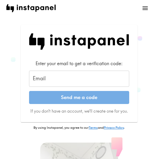
click at [49, 78] on input "Email" at bounding box center [79, 78] width 100 height 16
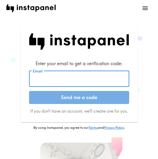
paste input "[EMAIL_ADDRESS][DOMAIN_NAME]"
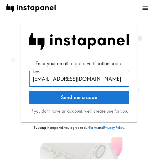
type input "[EMAIL_ADDRESS][DOMAIN_NAME]"
click at [69, 100] on button "Send me a code" at bounding box center [79, 97] width 100 height 13
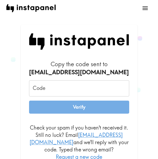
click at [35, 85] on div "Code Code" at bounding box center [79, 88] width 100 height 16
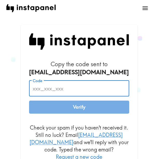
paste input "kyR_fHb_A9y"
type input "kyR_fHb_A9y"
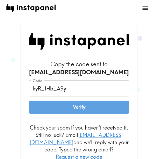
click at [56, 106] on button "Verify" at bounding box center [79, 106] width 100 height 13
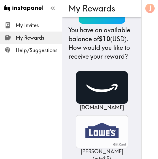
scroll to position [78, 0]
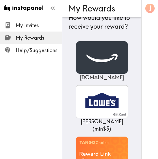
click at [105, 71] on img at bounding box center [102, 57] width 52 height 32
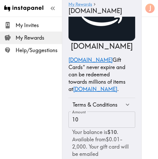
scroll to position [71, 0]
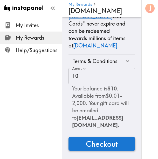
click at [115, 140] on span "Checkout" at bounding box center [102, 143] width 32 height 10
